Goal: Information Seeking & Learning: Learn about a topic

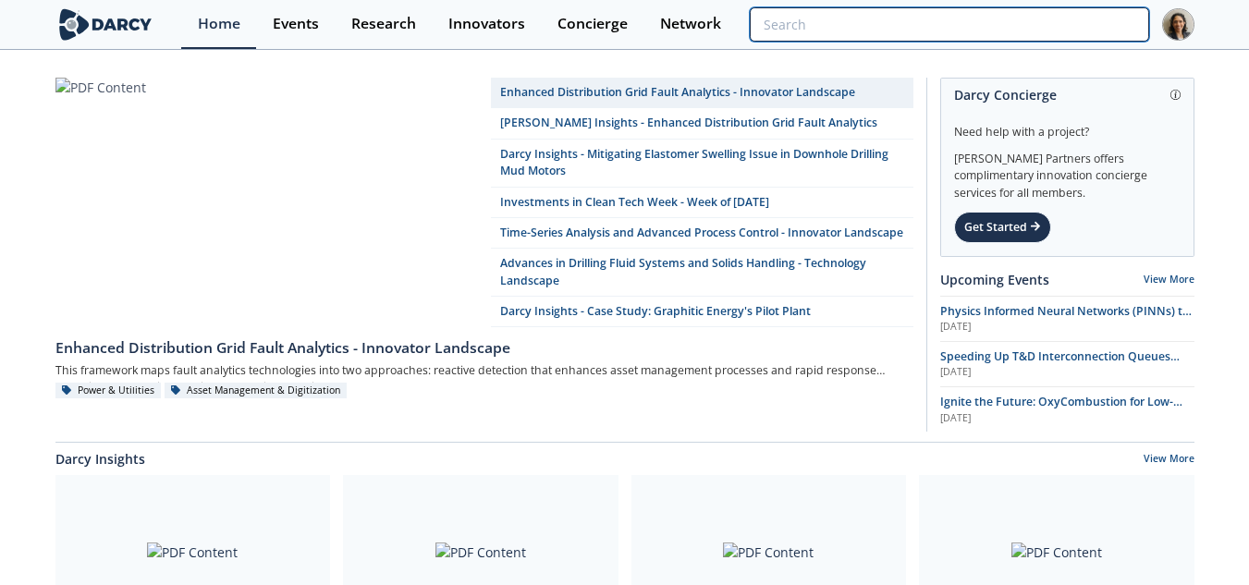
click at [1065, 25] on input "search" at bounding box center [949, 24] width 399 height 34
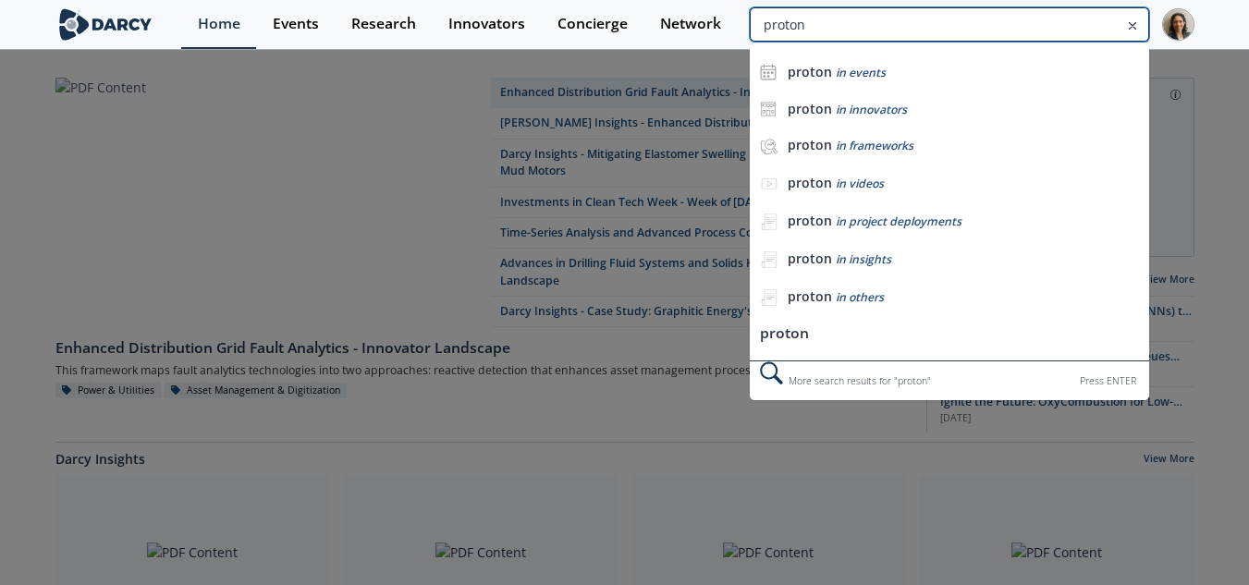
type input "proton"
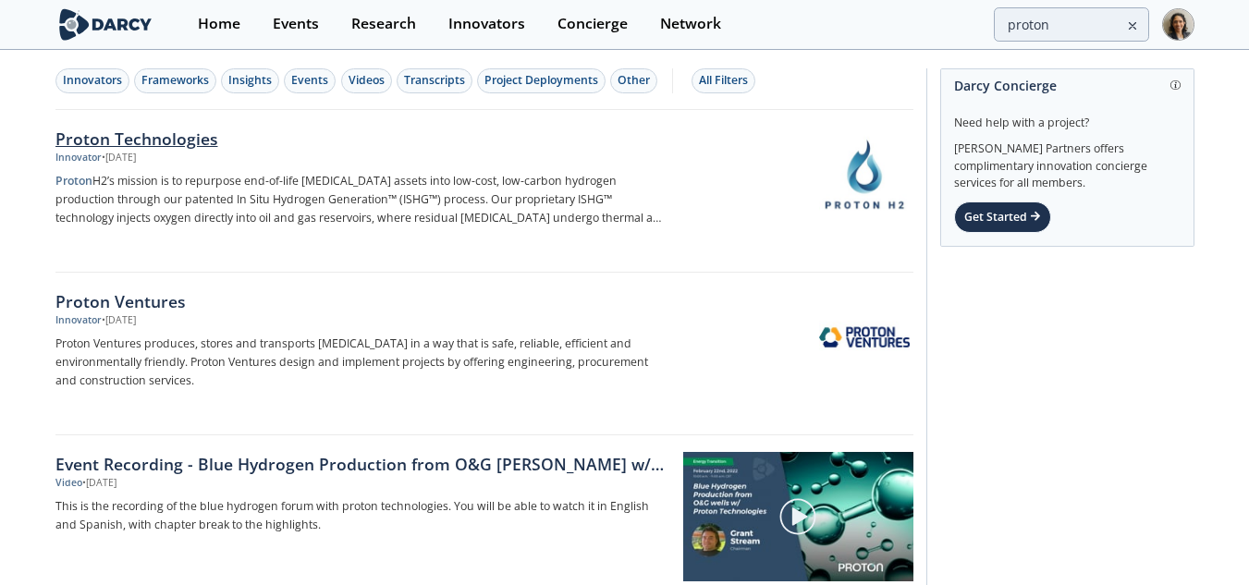
click at [218, 215] on p "Proton H2’s mission is to repurpose end-of-life [MEDICAL_DATA] assets into low-…" at bounding box center [361, 199] width 612 height 55
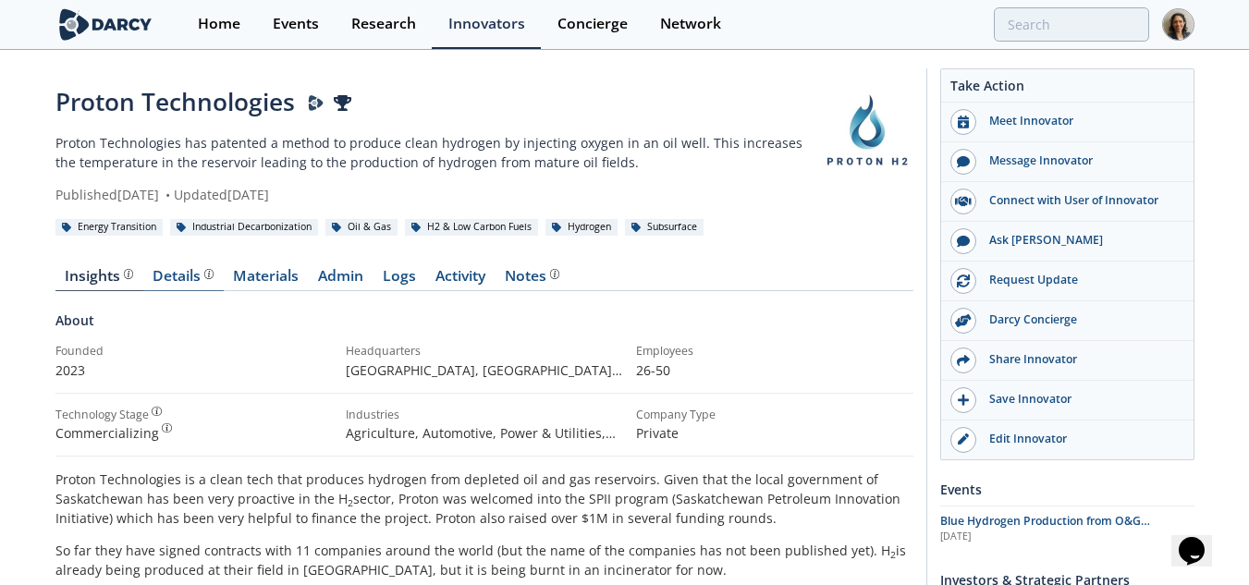
click at [167, 278] on div "Details" at bounding box center [183, 276] width 61 height 15
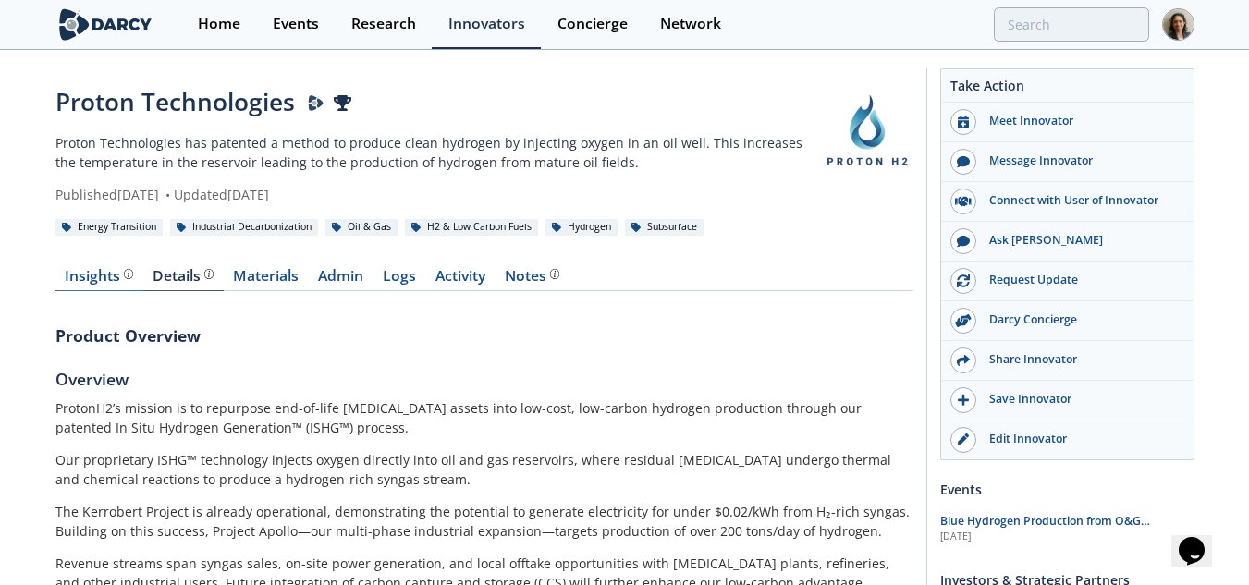
click at [110, 269] on div "Insights The [PERSON_NAME] Research team’s summarized opinion of the innovator,…" at bounding box center [99, 276] width 68 height 15
